Goal: Find specific page/section: Find specific page/section

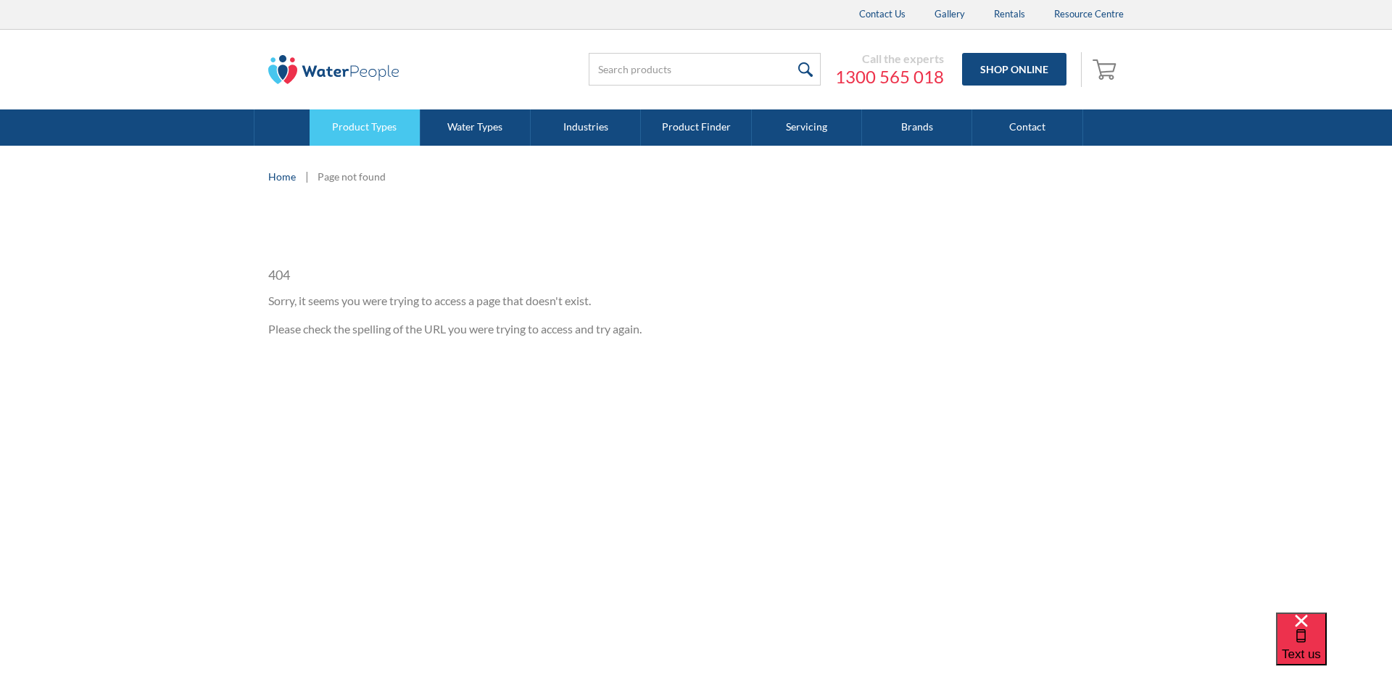
click at [350, 117] on link "Product Types" at bounding box center [365, 127] width 110 height 36
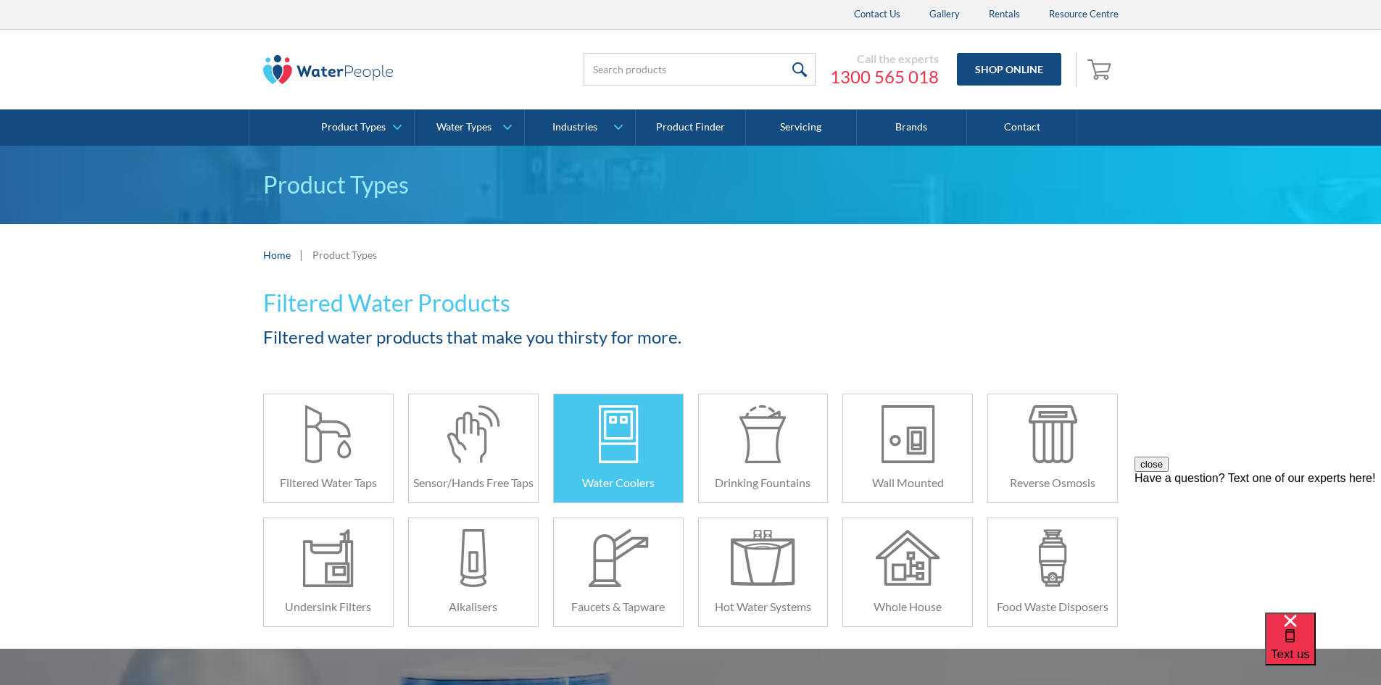
click at [596, 462] on div at bounding box center [618, 434] width 65 height 58
